Goal: Information Seeking & Learning: Check status

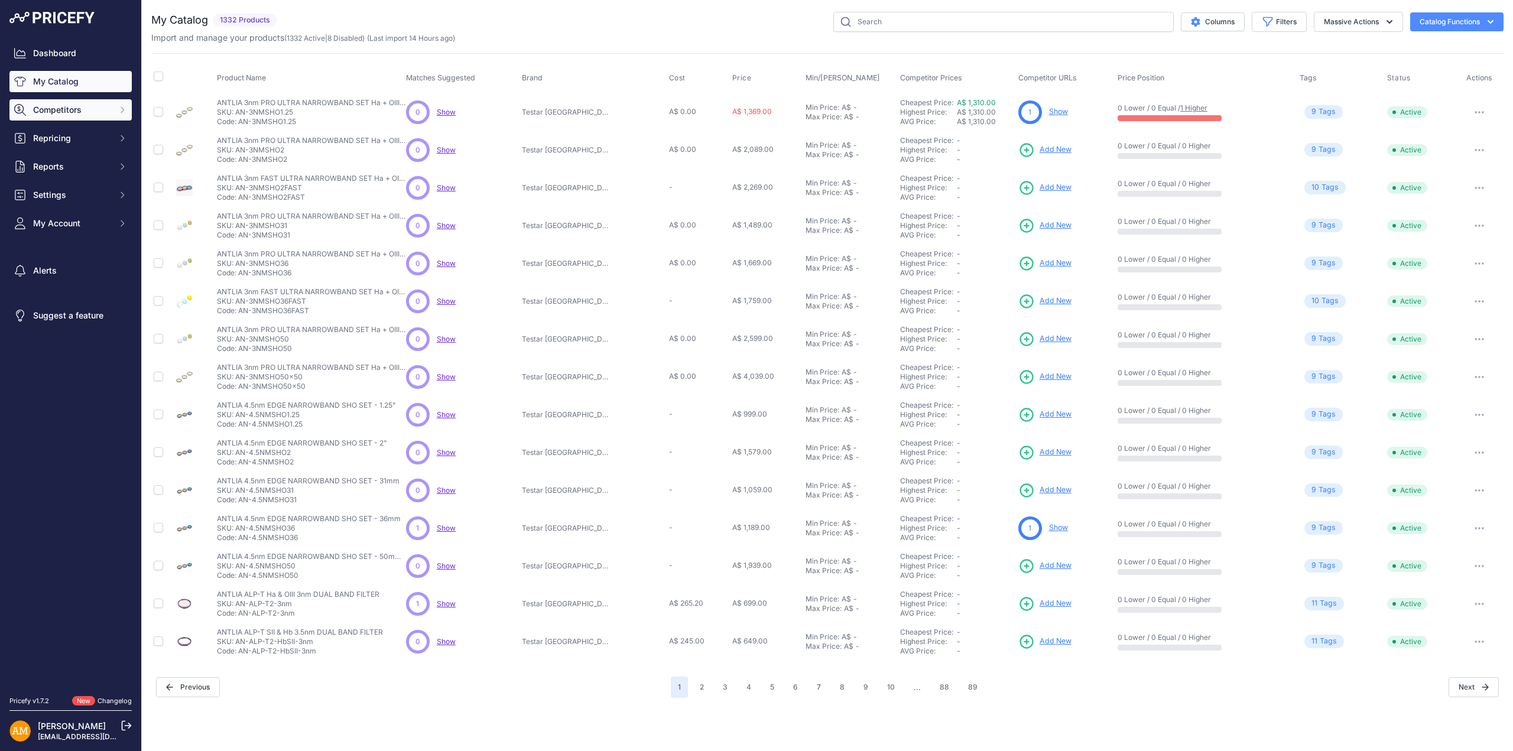
click at [74, 105] on span "Competitors" at bounding box center [71, 110] width 77 height 12
click at [74, 137] on link "Competitors" at bounding box center [70, 131] width 122 height 21
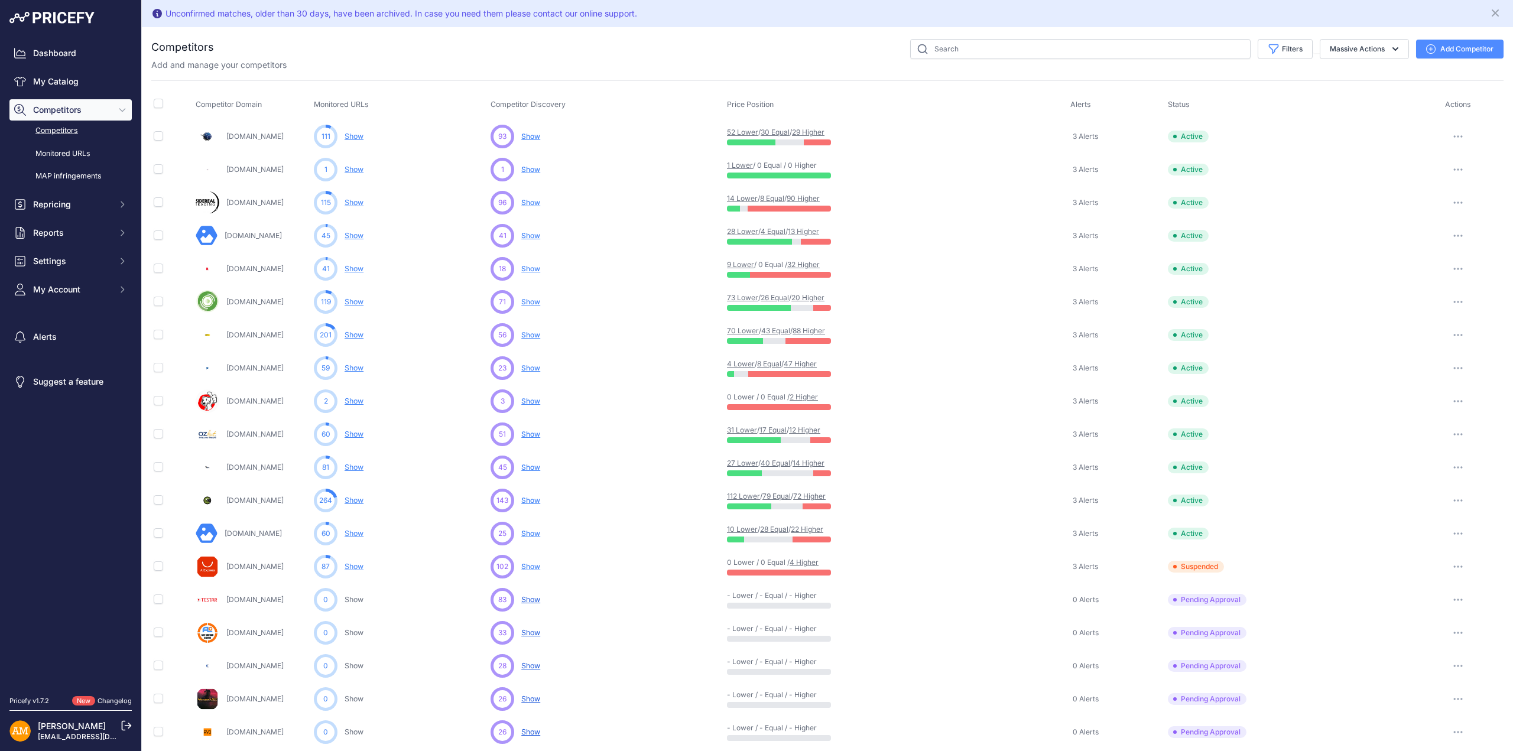
click at [349, 332] on link "Show" at bounding box center [354, 334] width 19 height 9
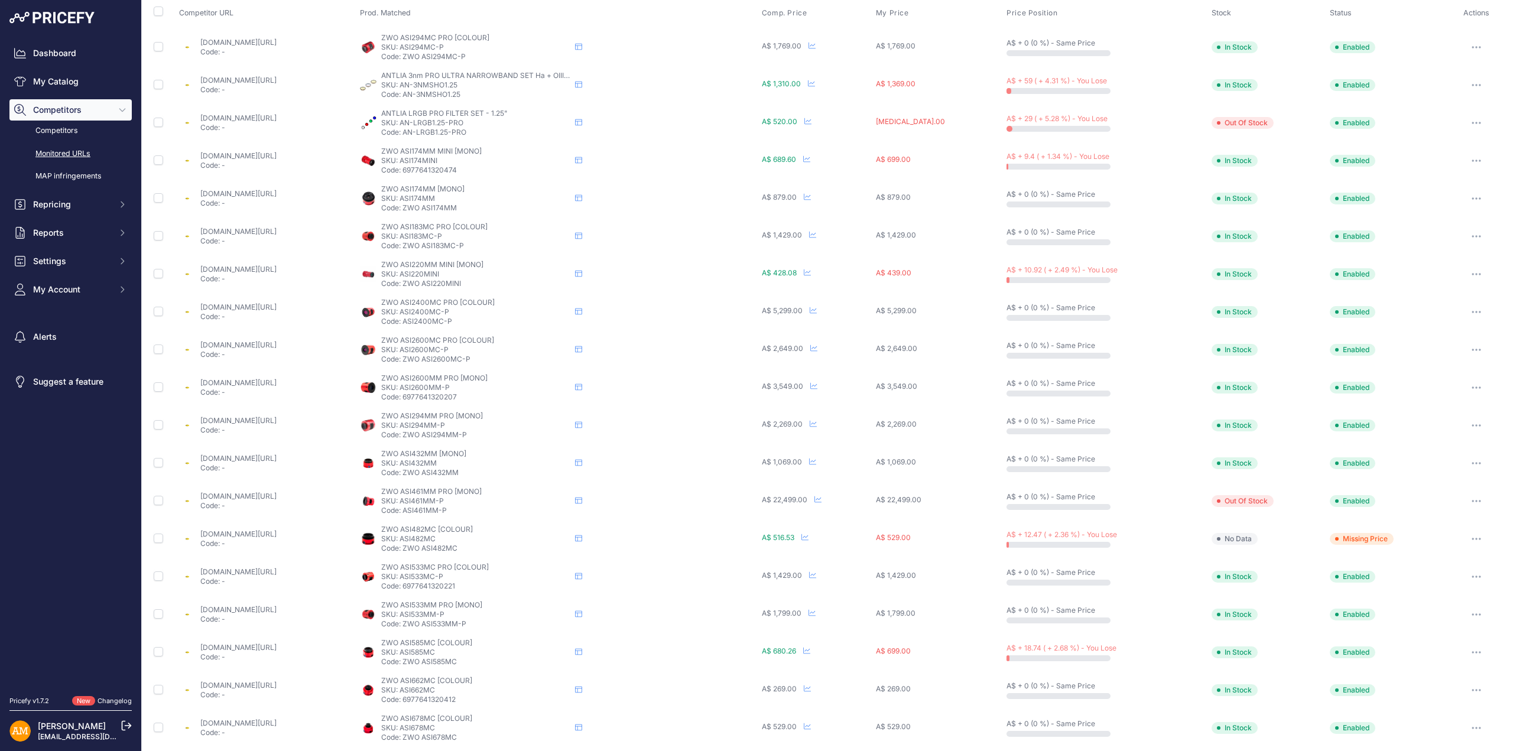
scroll to position [213, 0]
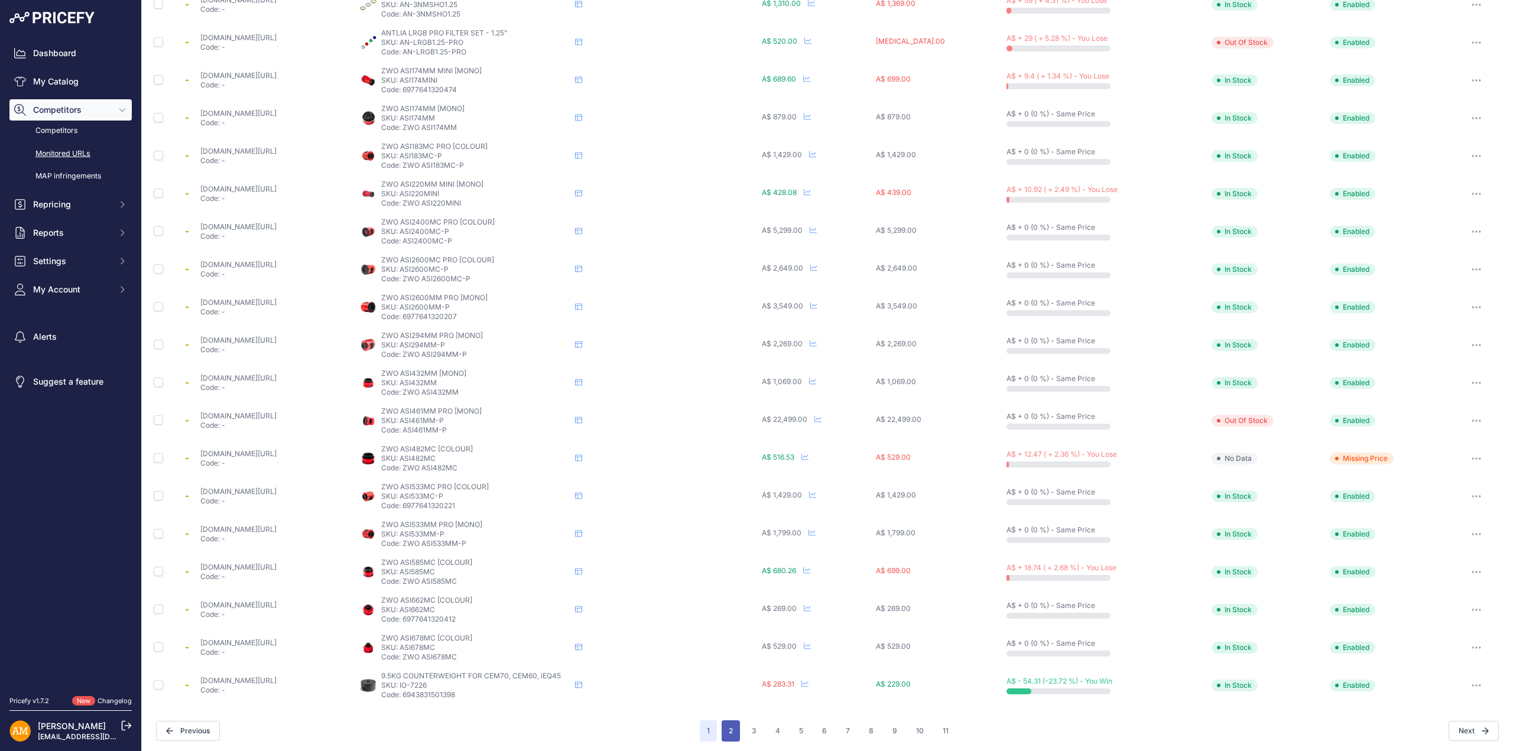
click at [729, 730] on button "2" at bounding box center [731, 730] width 18 height 21
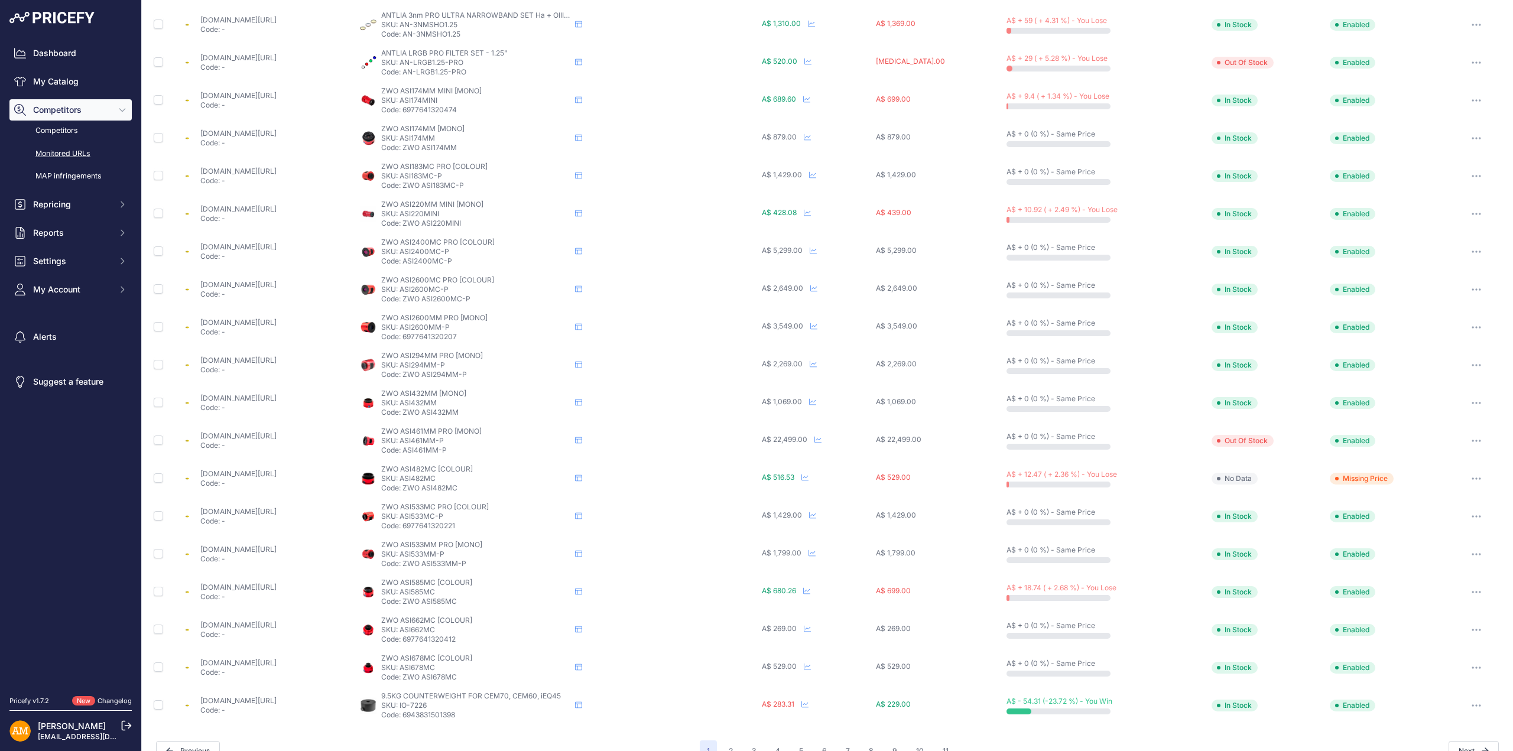
scroll to position [233, 0]
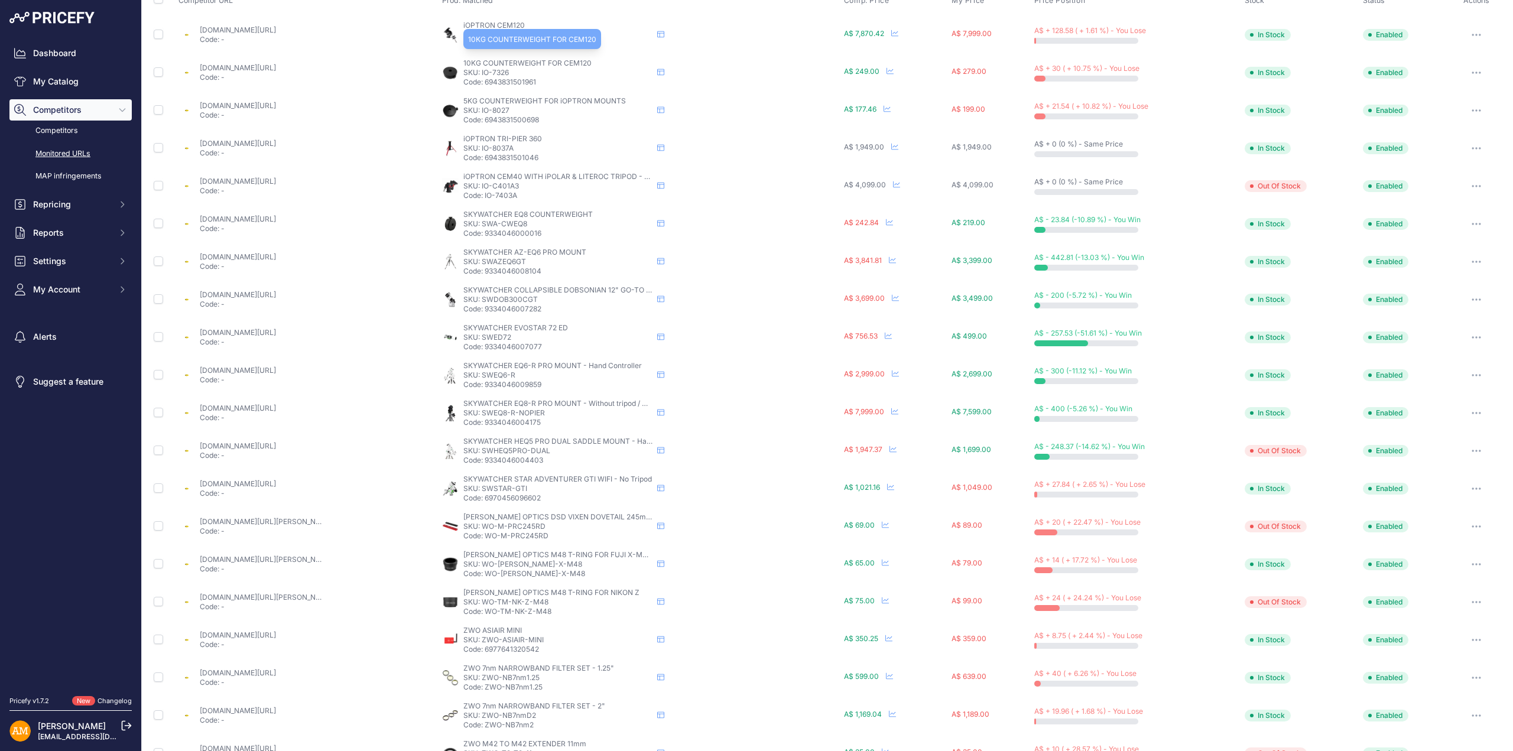
scroll to position [213, 0]
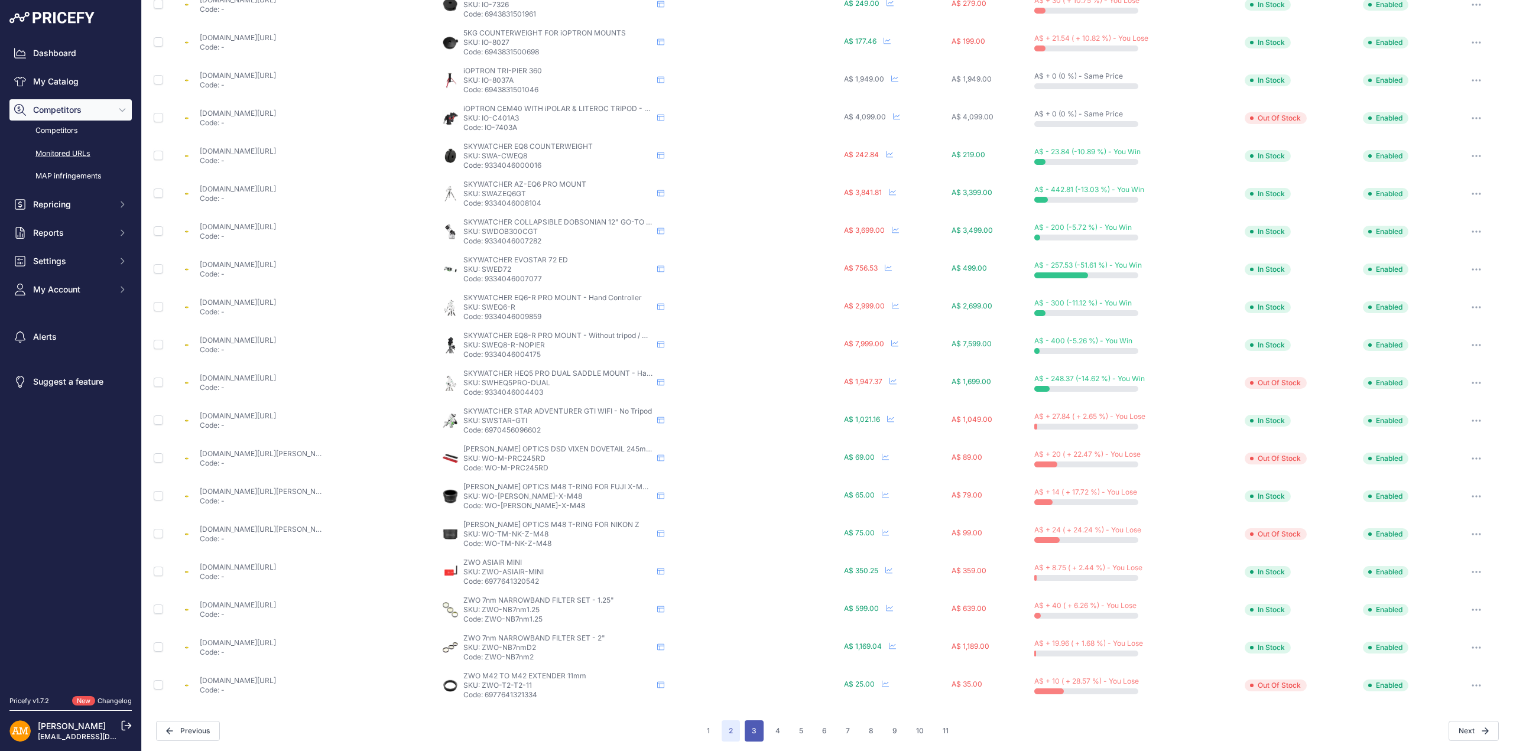
click at [747, 729] on button "3" at bounding box center [754, 730] width 19 height 21
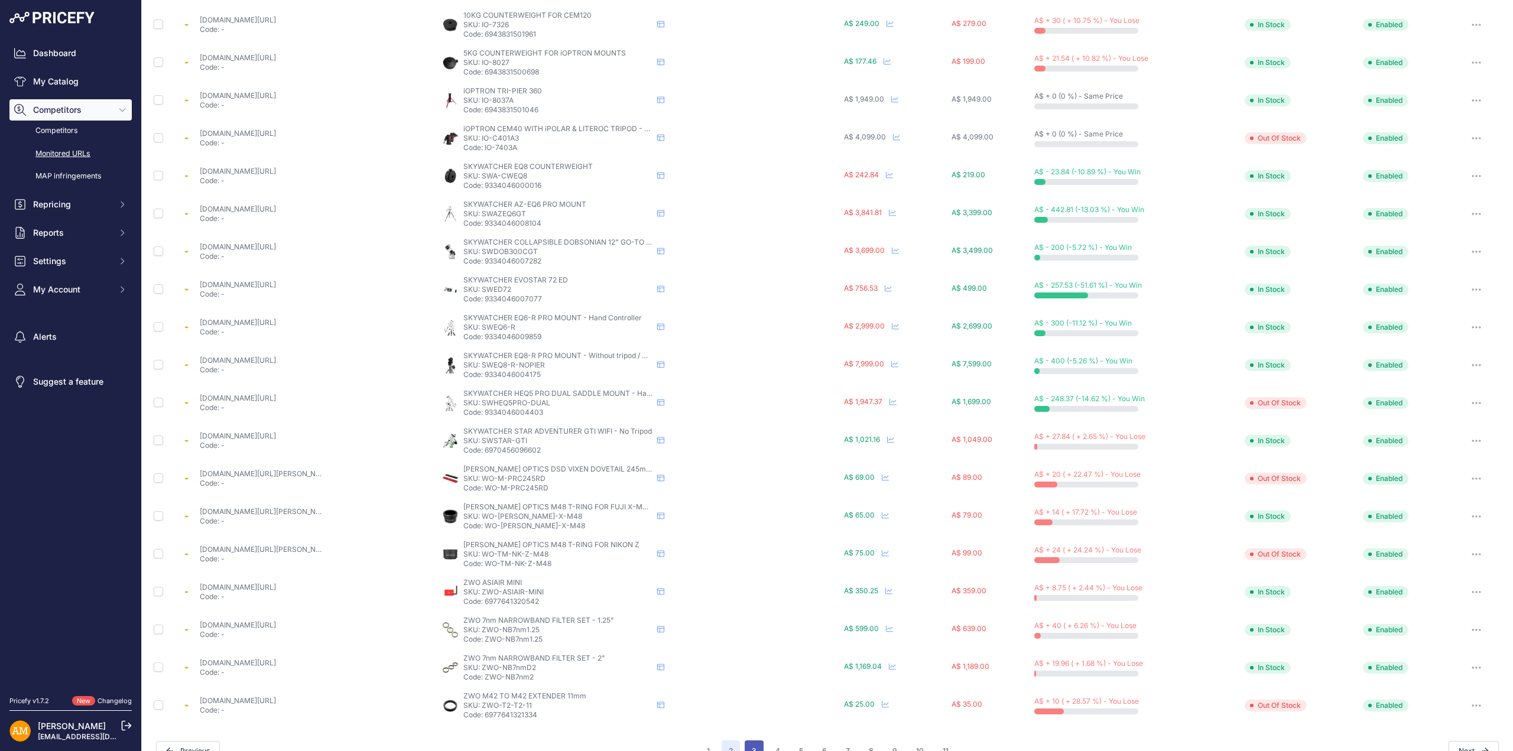
scroll to position [233, 0]
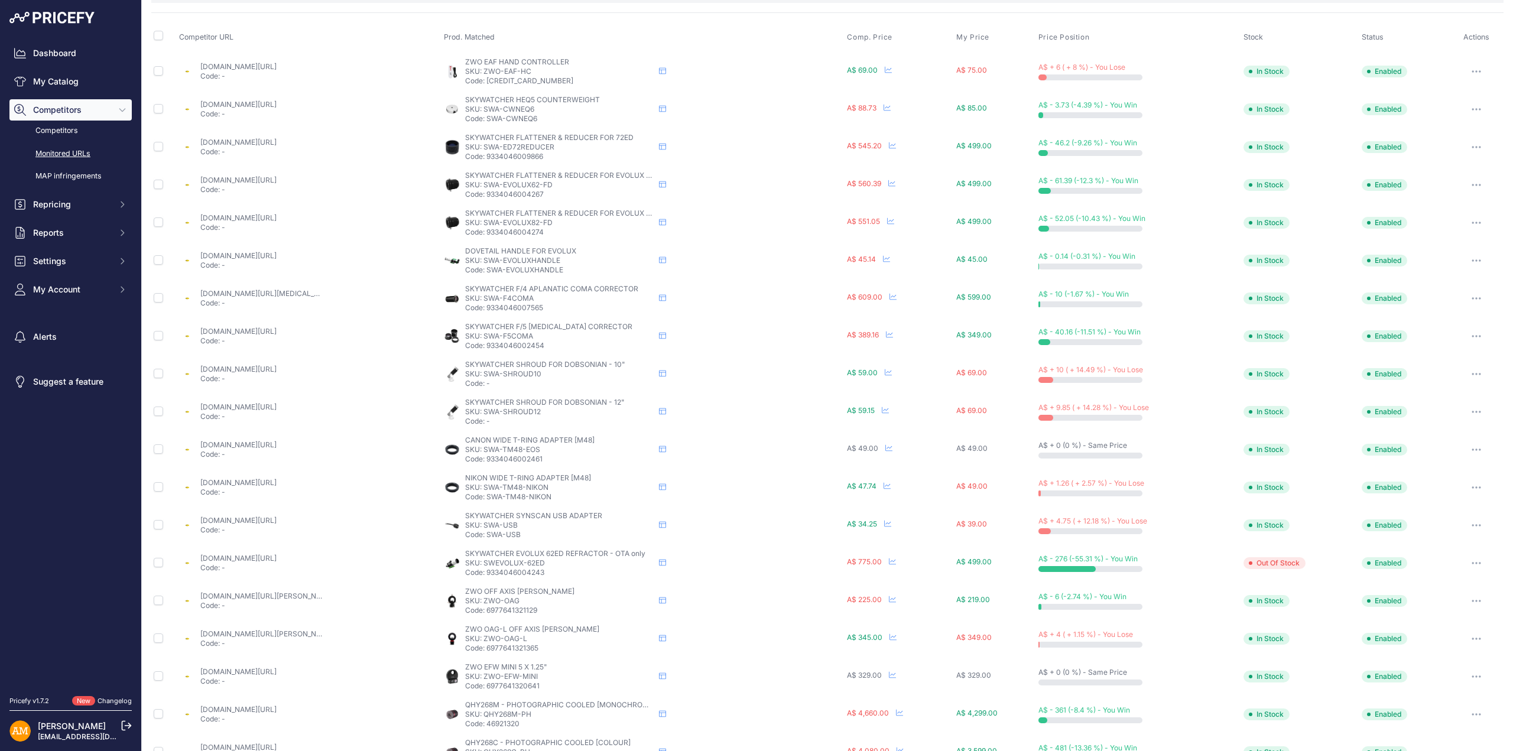
scroll to position [213, 0]
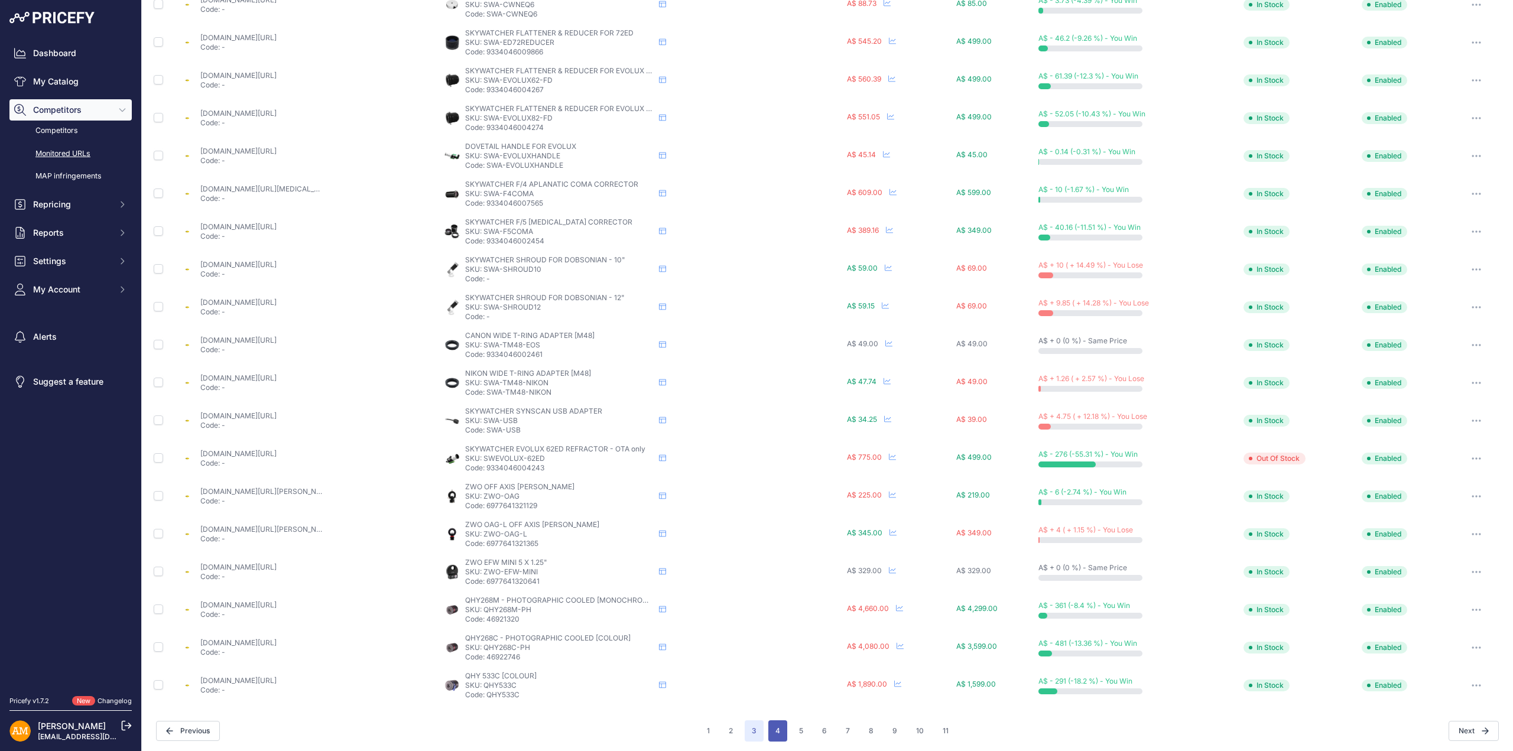
click at [768, 732] on button "4" at bounding box center [777, 730] width 19 height 21
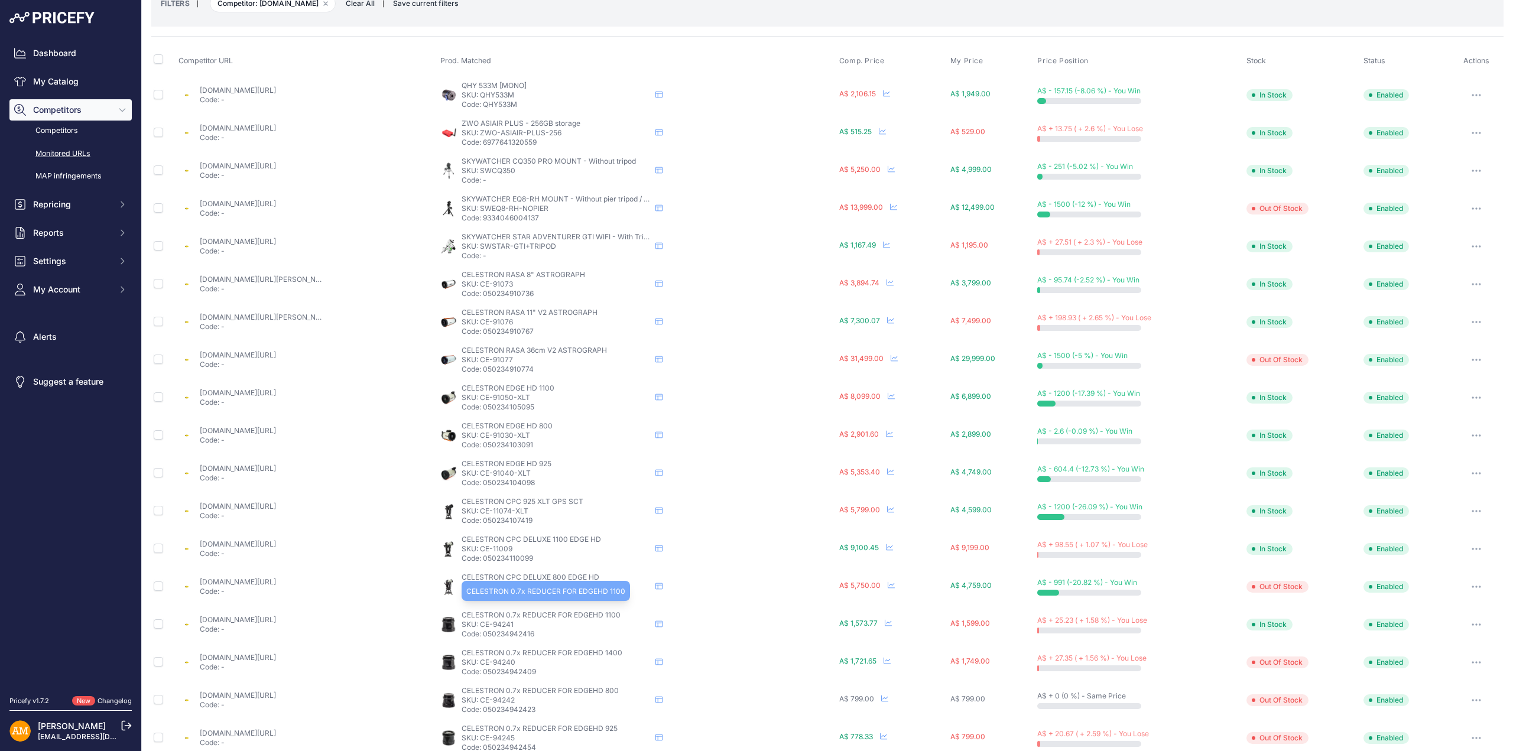
scroll to position [213, 0]
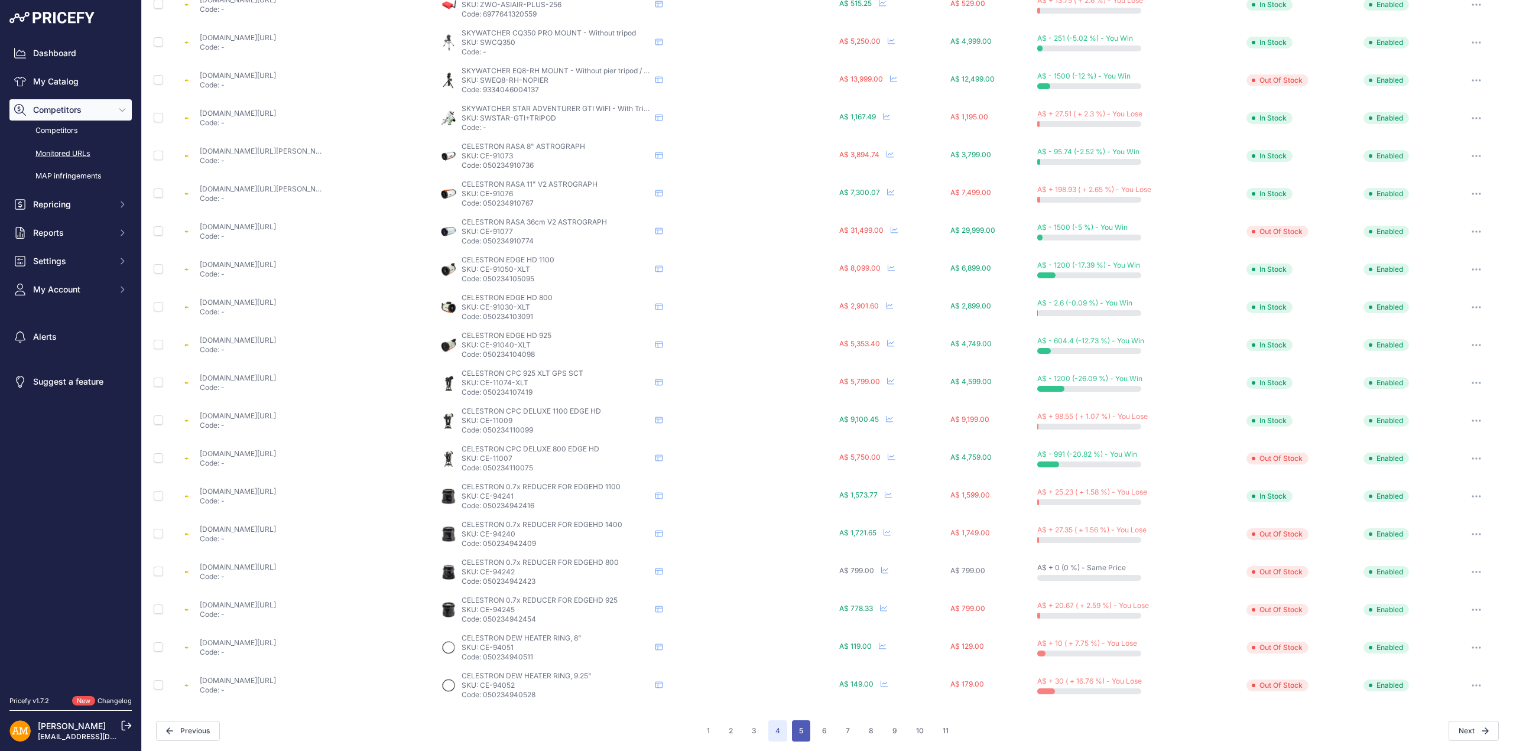
click at [792, 732] on button "5" at bounding box center [801, 730] width 18 height 21
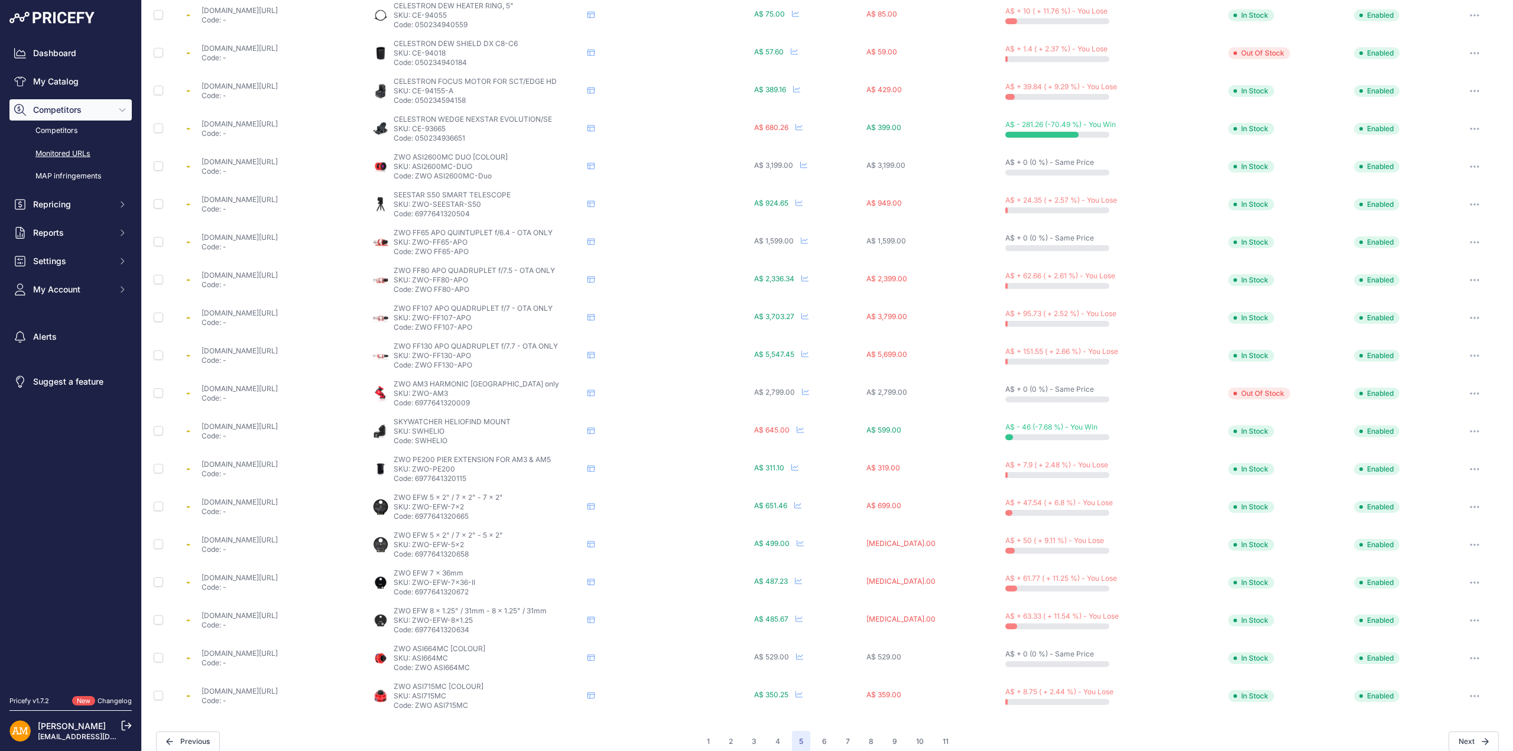
scroll to position [213, 0]
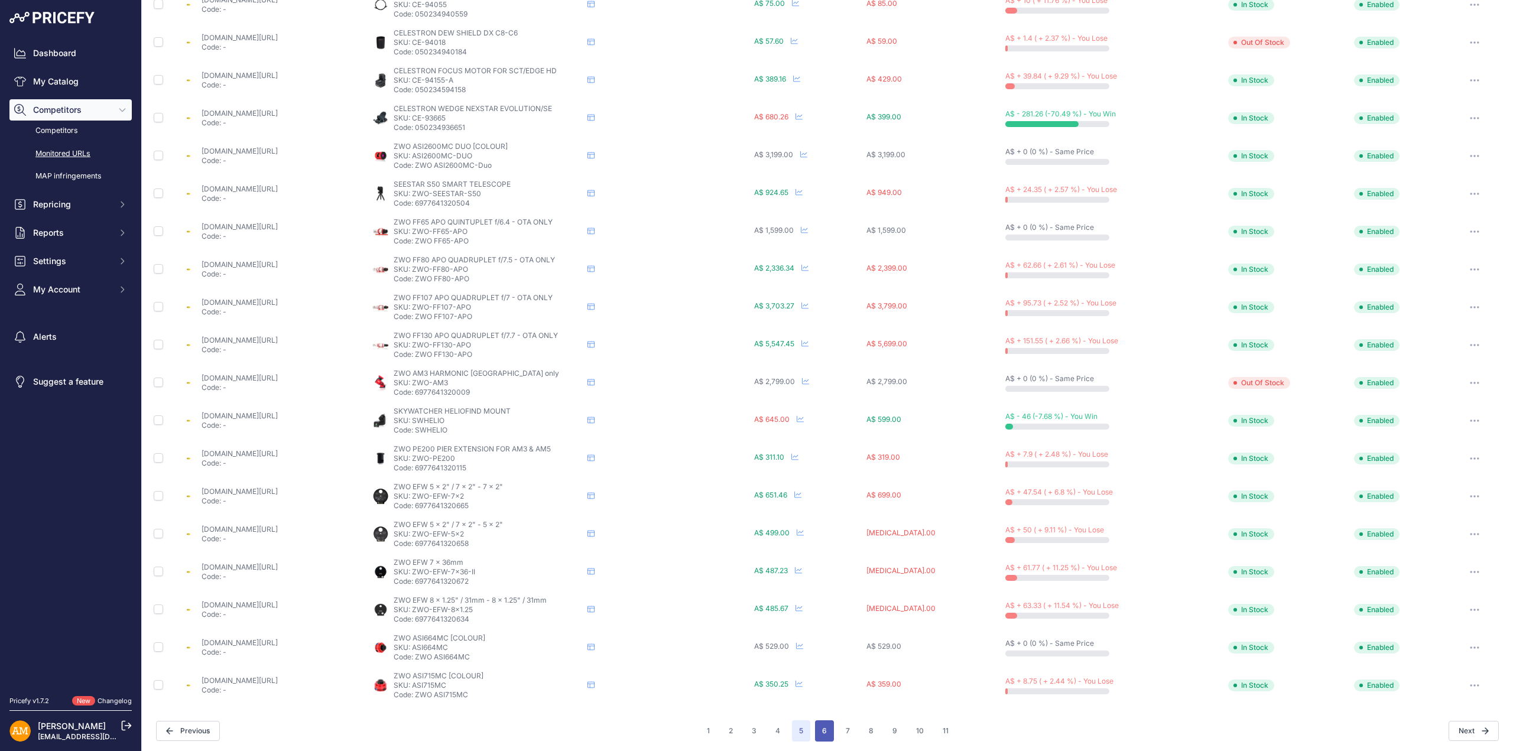
click at [817, 731] on button "6" at bounding box center [824, 730] width 19 height 21
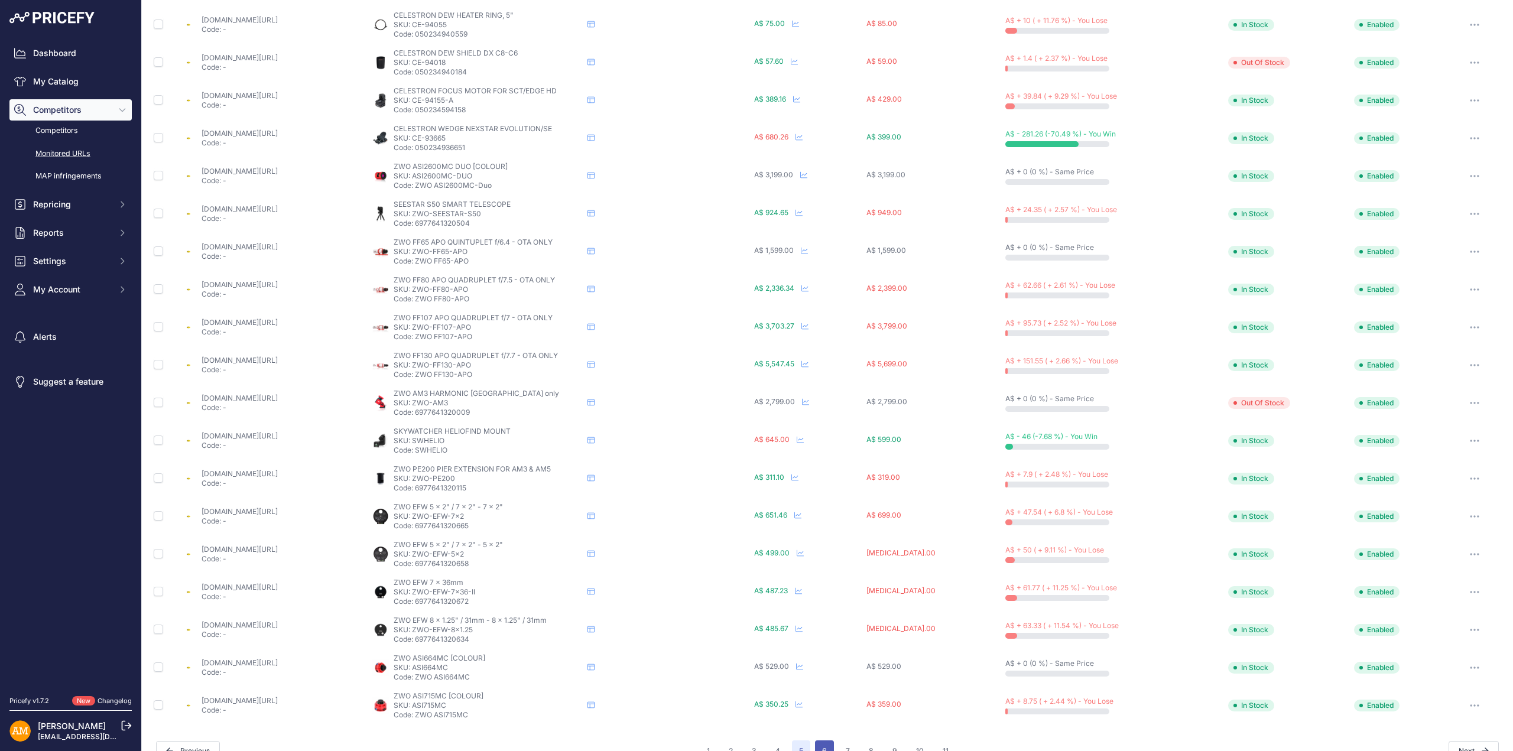
scroll to position [233, 0]
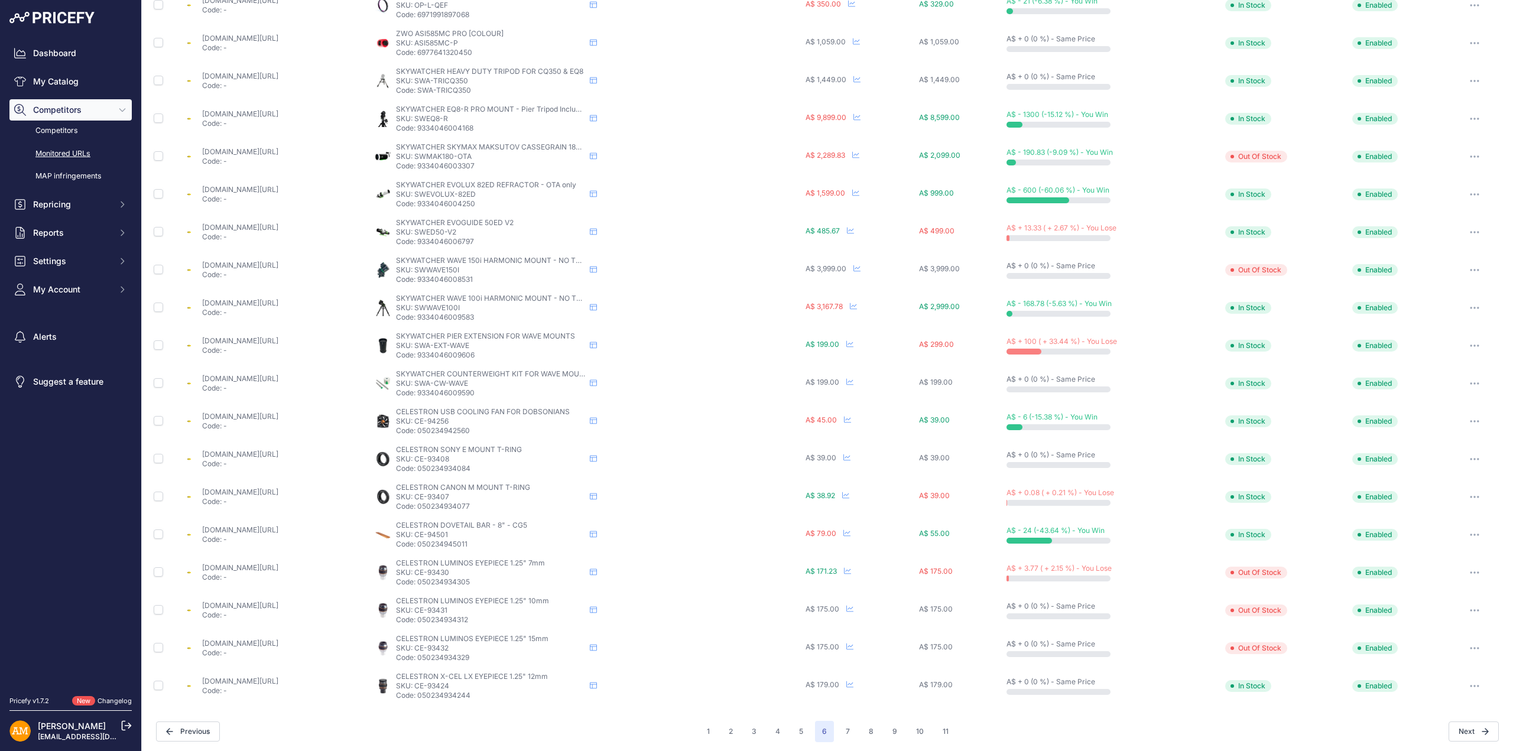
scroll to position [213, 0]
click at [839, 728] on button "7" at bounding box center [848, 730] width 18 height 21
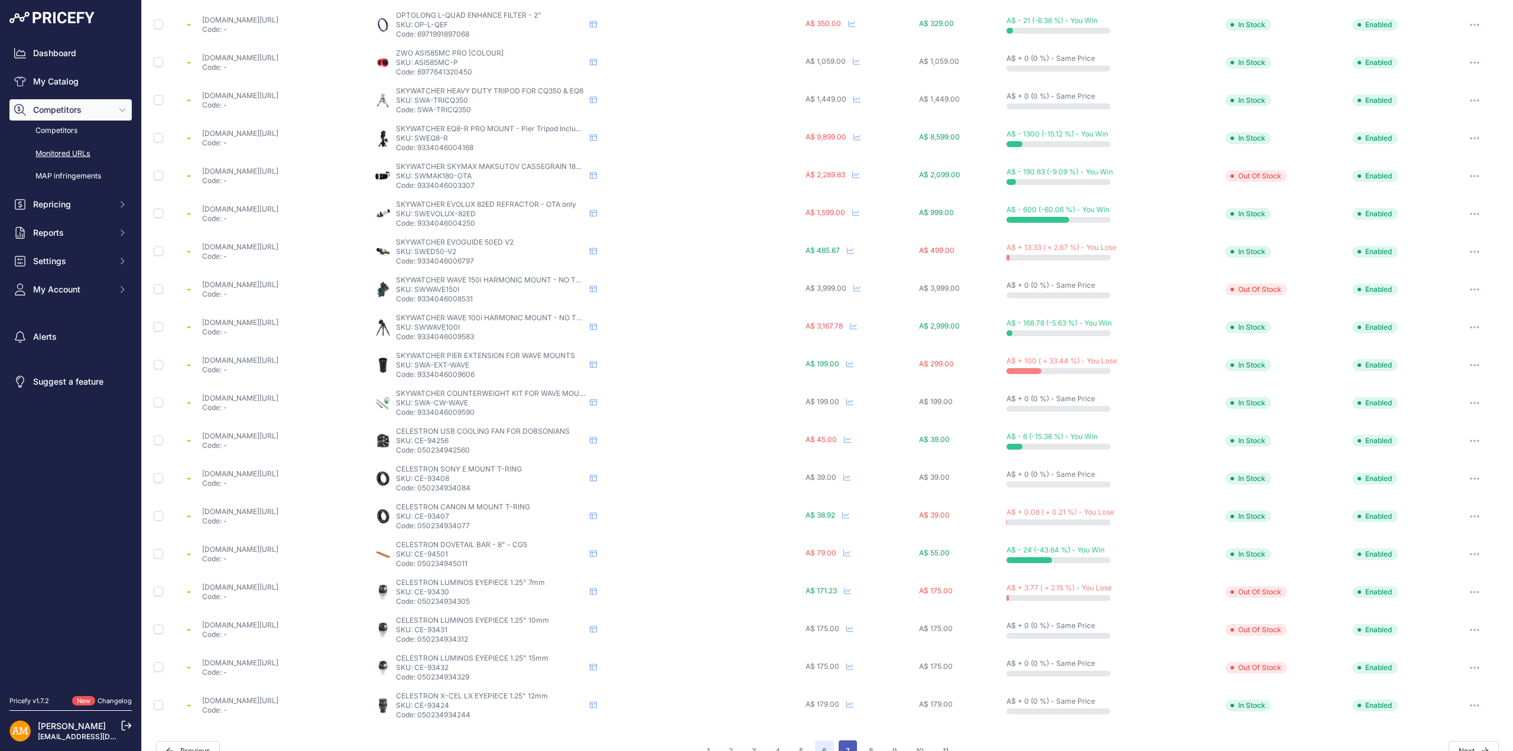
scroll to position [233, 0]
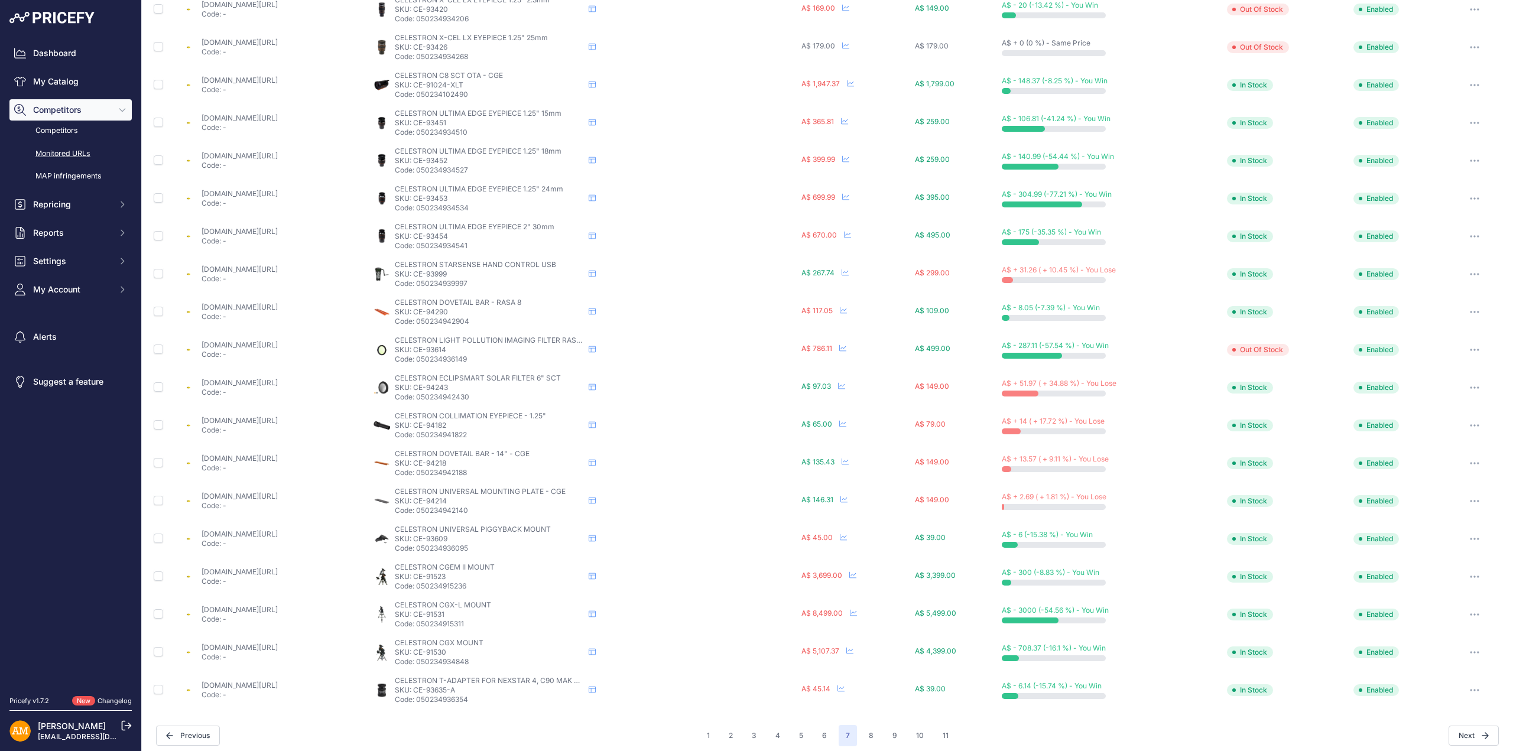
scroll to position [213, 0]
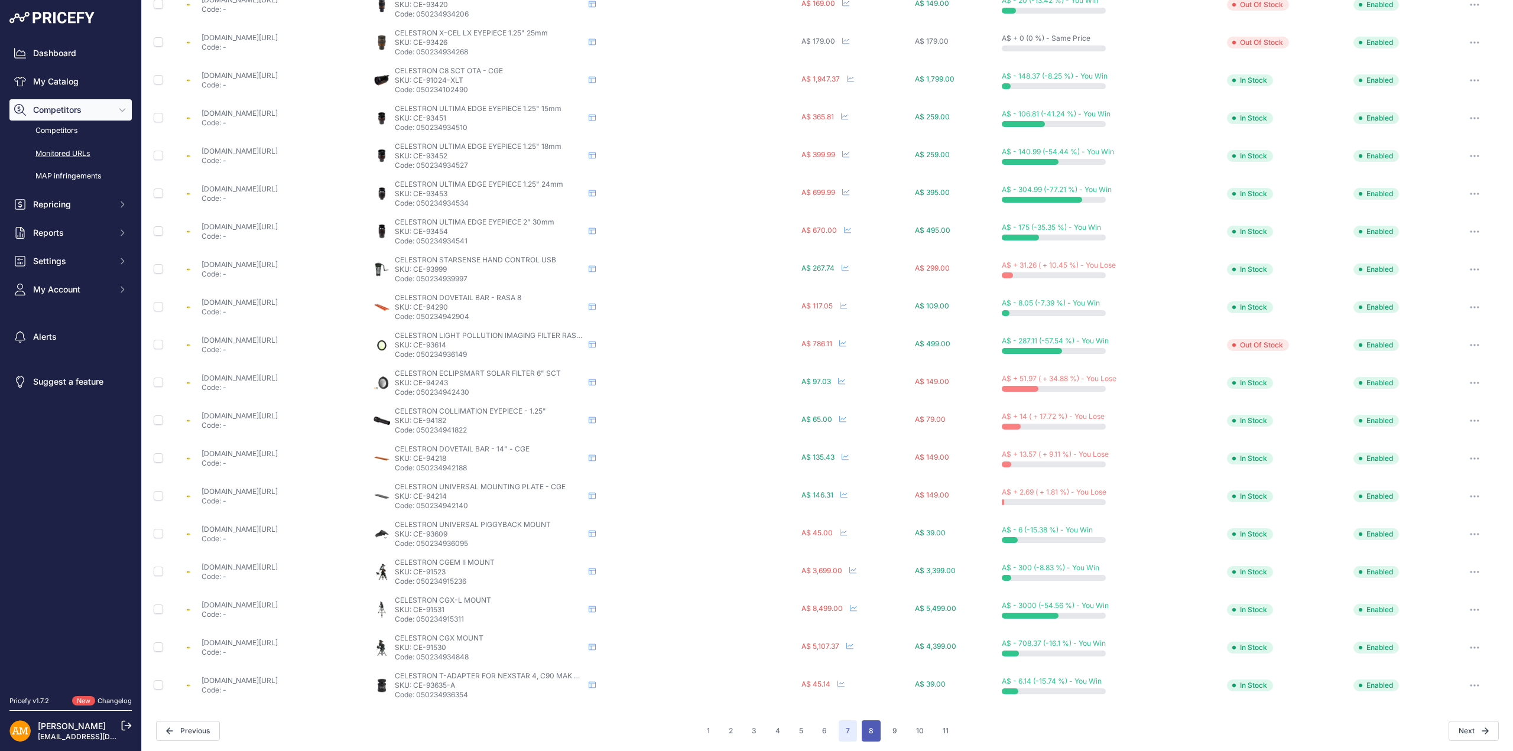
click at [862, 730] on button "8" at bounding box center [871, 730] width 19 height 21
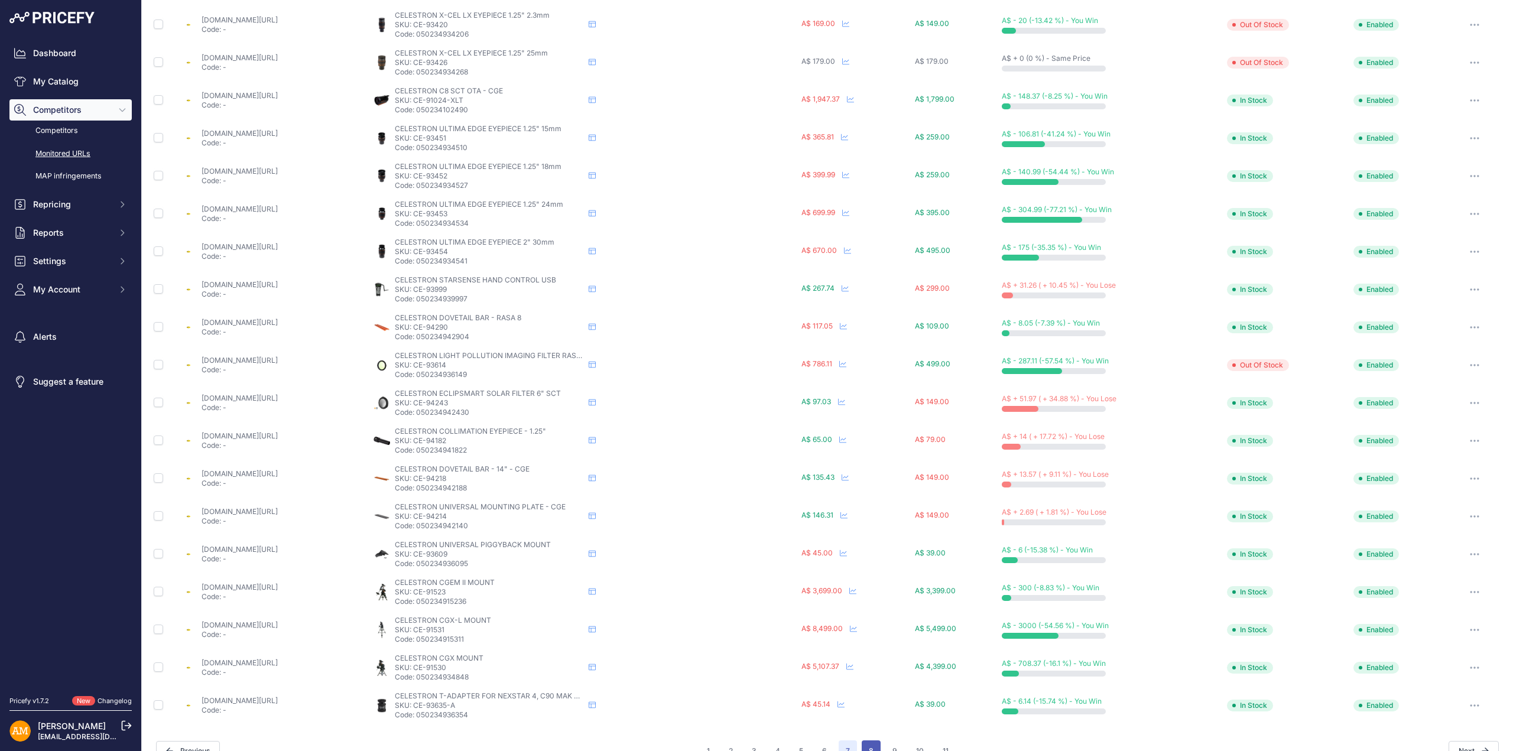
scroll to position [233, 0]
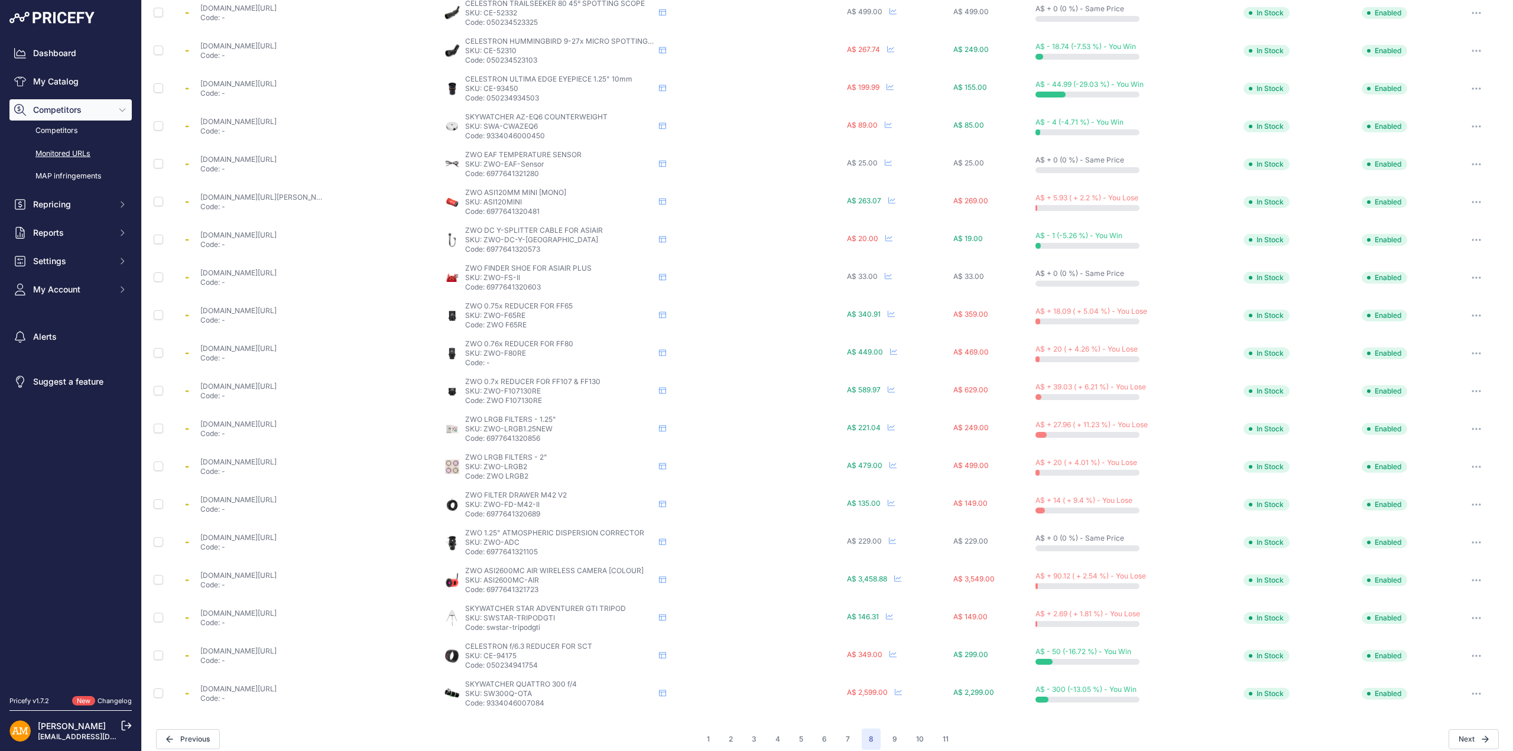
scroll to position [213, 0]
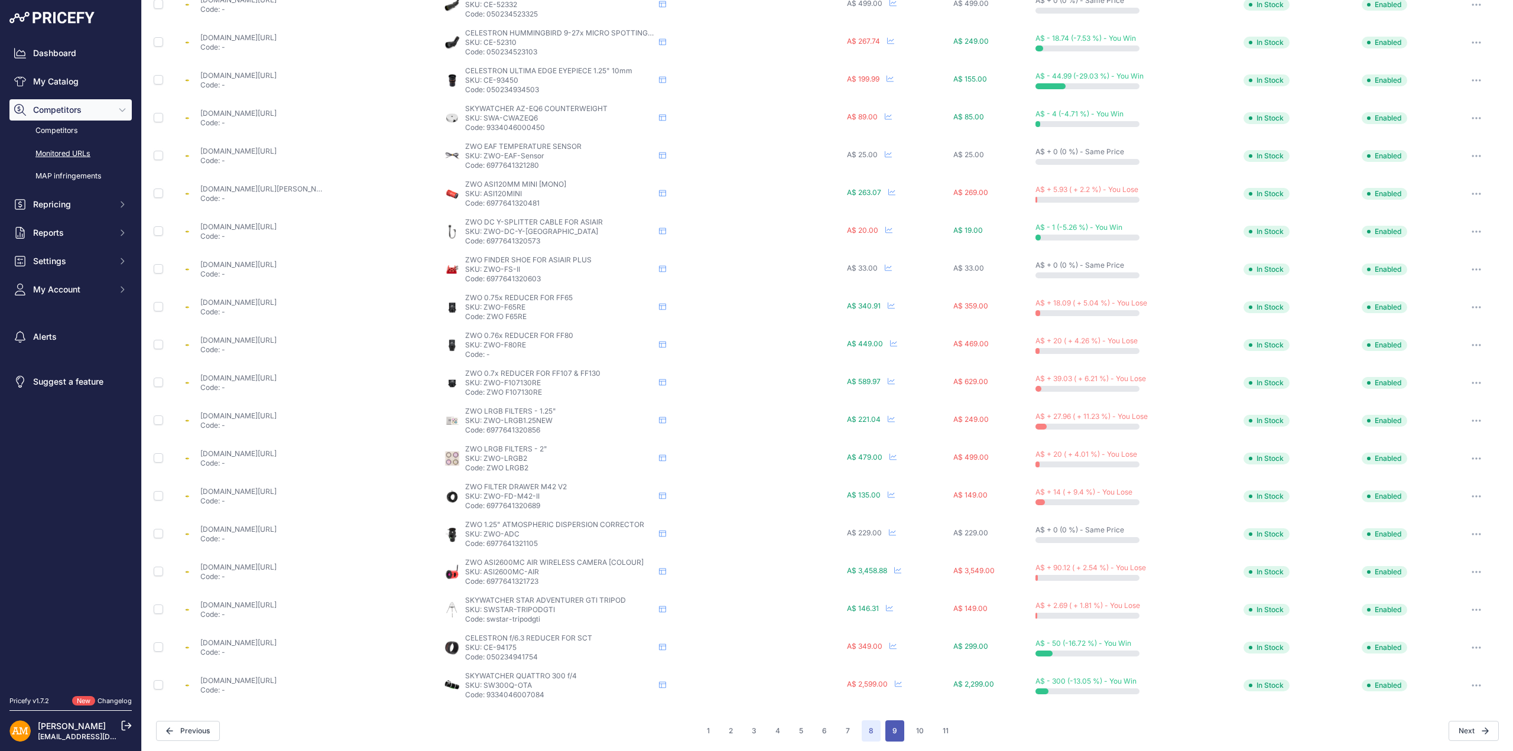
click at [885, 725] on button "9" at bounding box center [894, 730] width 19 height 21
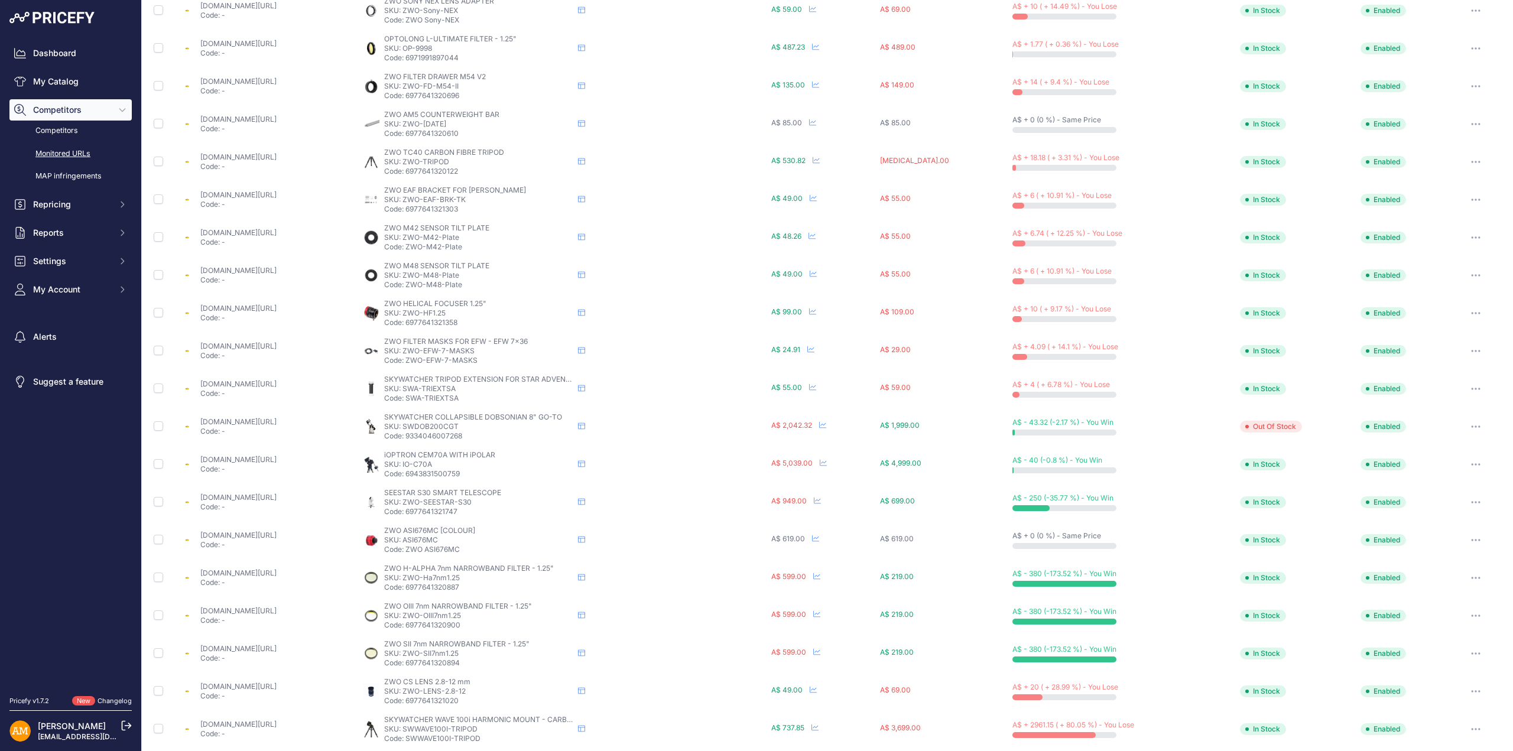
scroll to position [213, 0]
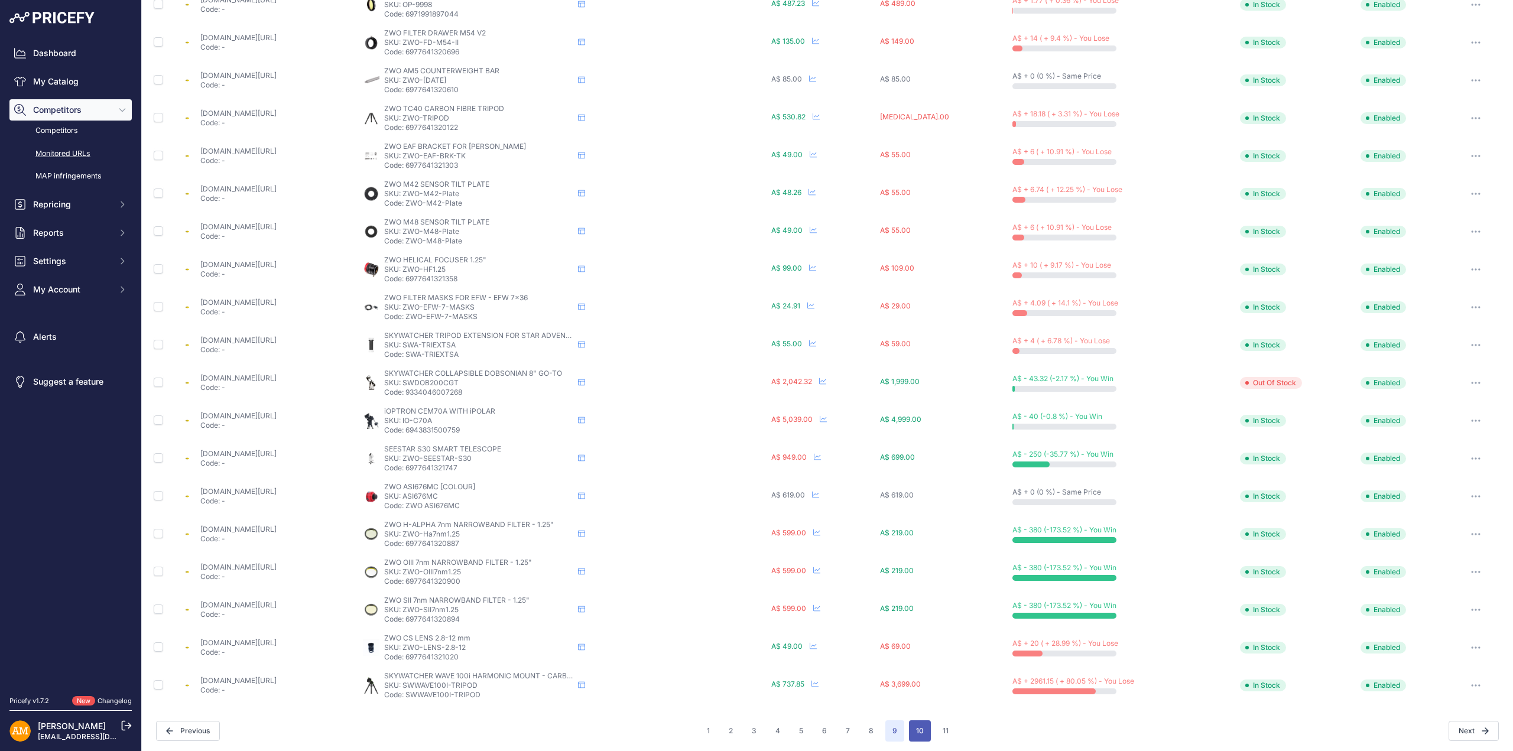
click at [913, 726] on button "10" at bounding box center [920, 730] width 22 height 21
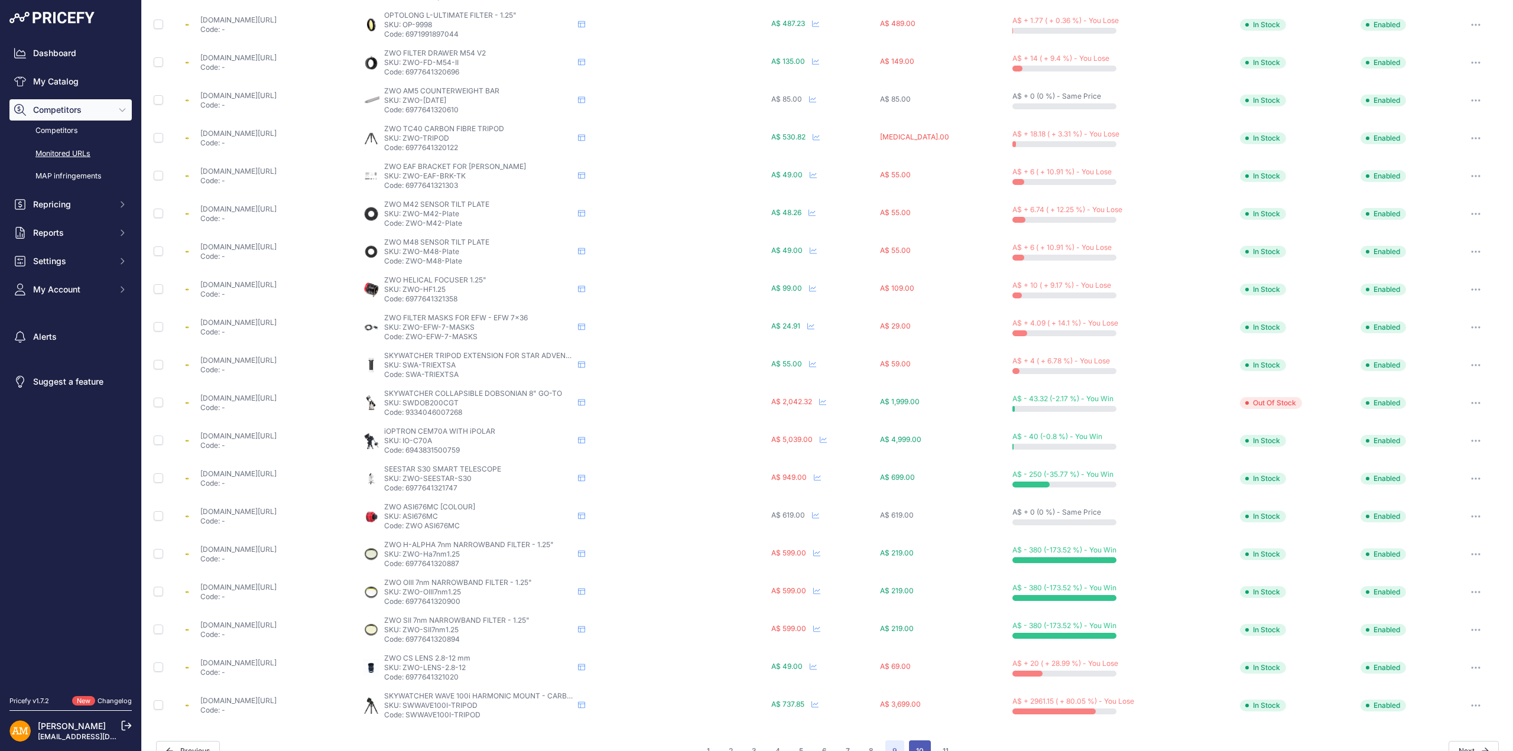
scroll to position [233, 0]
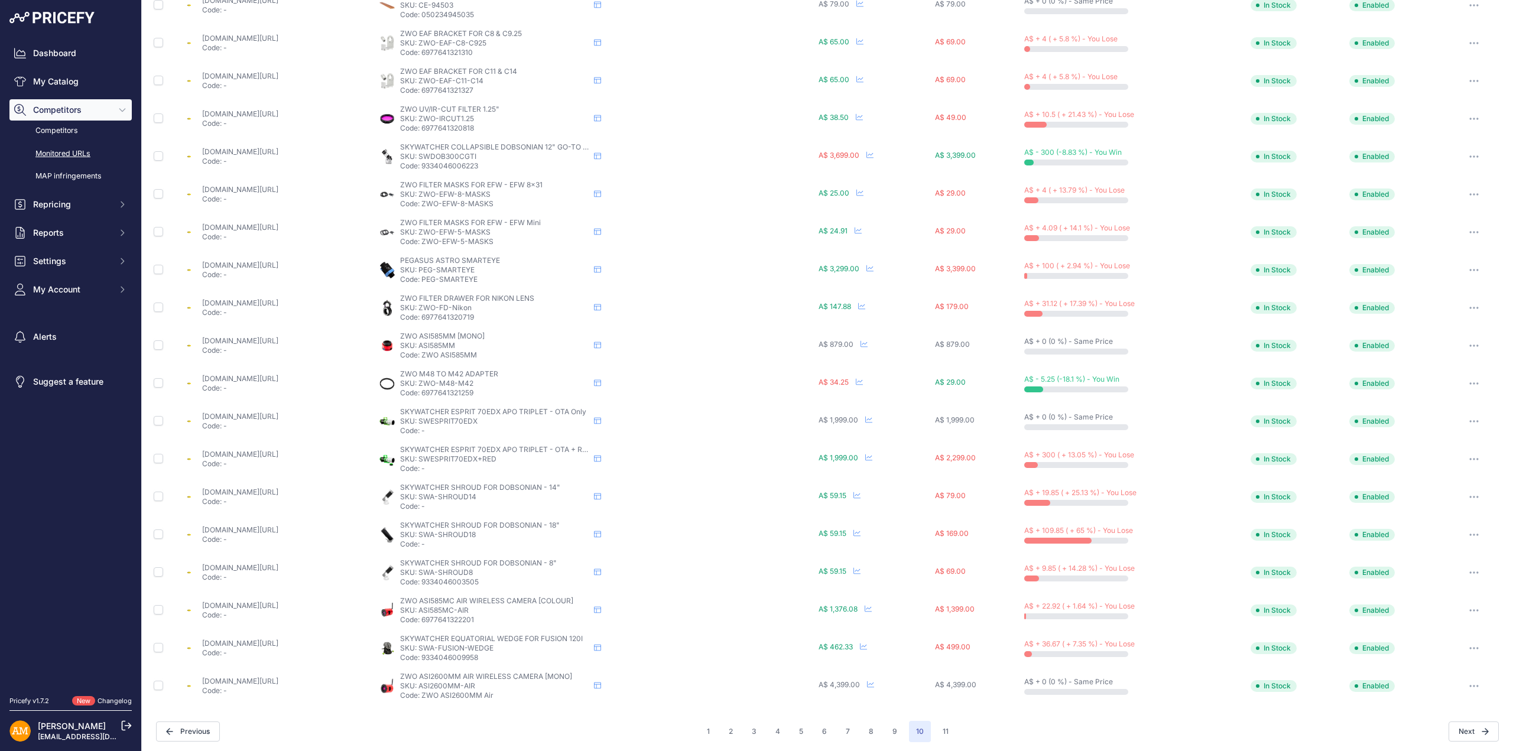
scroll to position [213, 0]
click at [936, 730] on button "11" at bounding box center [946, 730] width 20 height 21
